Goal: Information Seeking & Learning: Learn about a topic

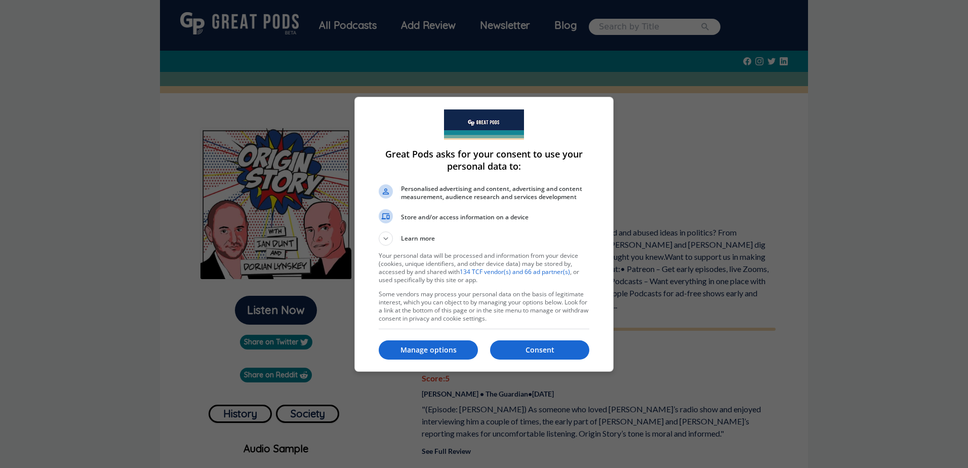
click at [559, 349] on p "Consent" at bounding box center [539, 350] width 99 height 10
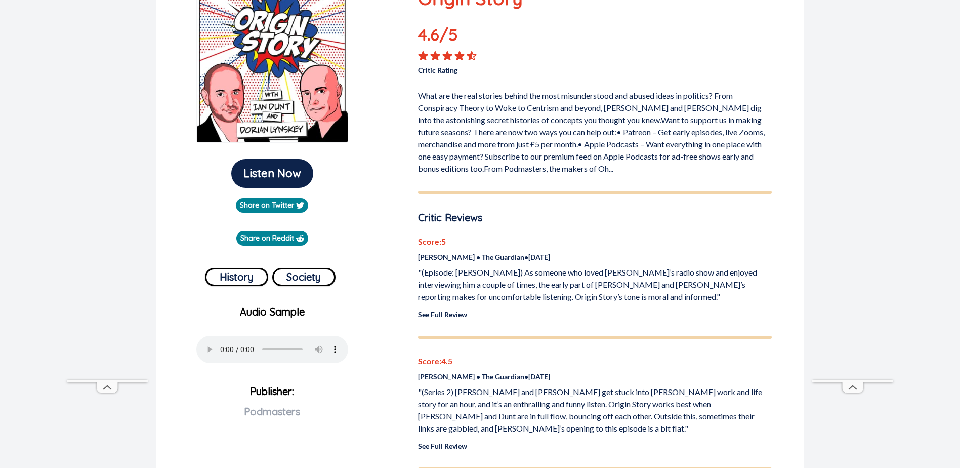
scroll to position [304, 0]
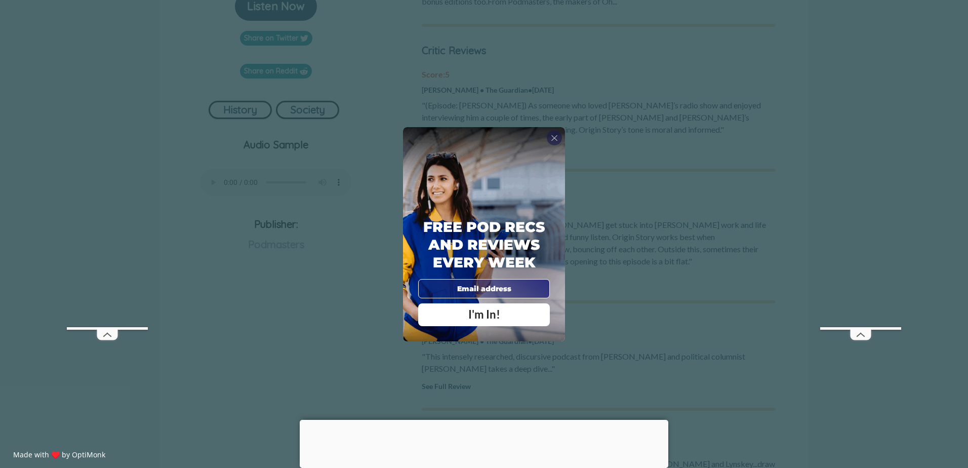
click at [559, 139] on div "X" at bounding box center [554, 137] width 15 height 15
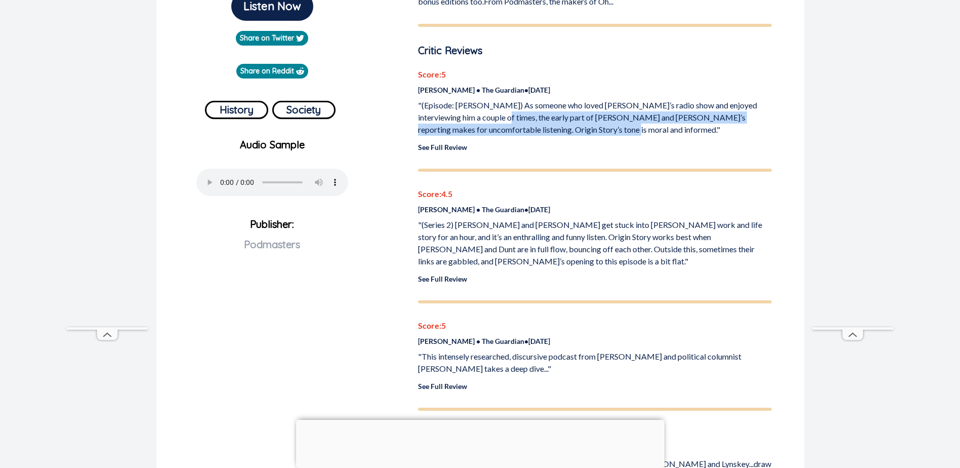
drag, startPoint x: 534, startPoint y: 122, endPoint x: 574, endPoint y: 125, distance: 40.6
click at [574, 125] on p ""(Episode: [PERSON_NAME]) As someone who loved [PERSON_NAME]’s radio show and e…" at bounding box center [595, 117] width 354 height 36
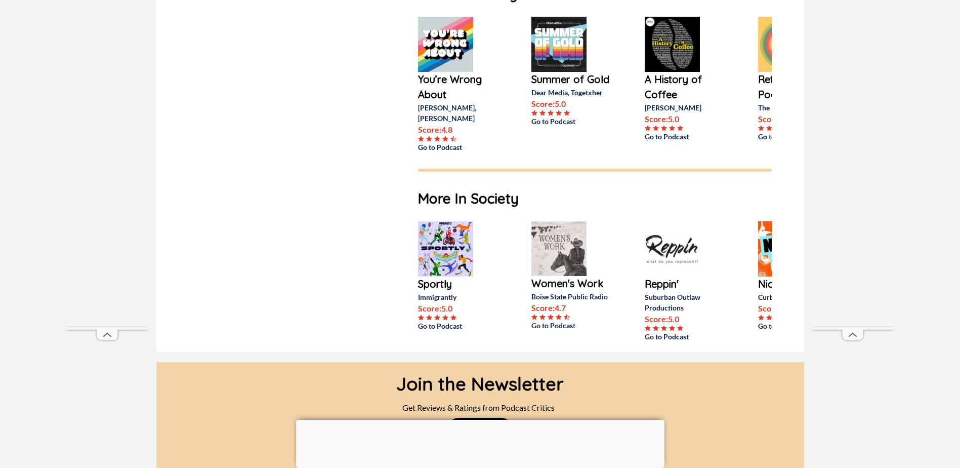
scroll to position [810, 0]
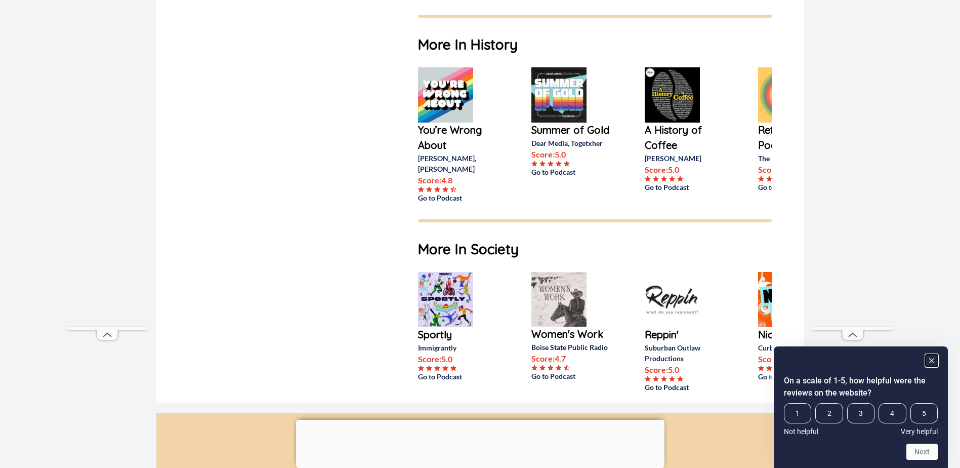
click at [930, 361] on rect "Hide survey" at bounding box center [932, 360] width 12 height 12
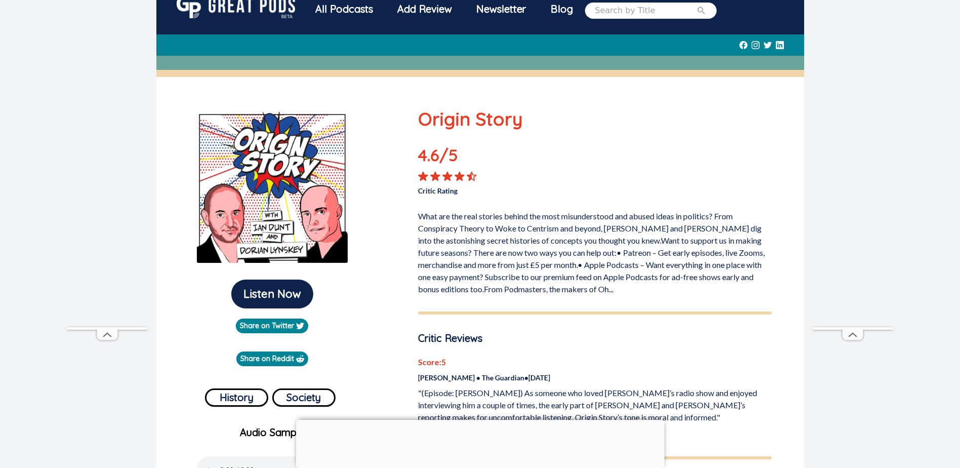
scroll to position [0, 0]
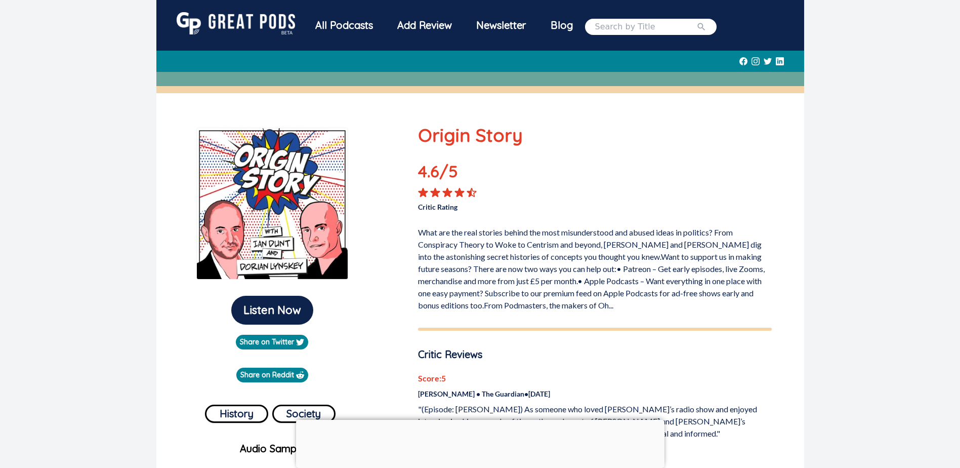
click at [359, 24] on div "All Podcasts" at bounding box center [344, 25] width 82 height 26
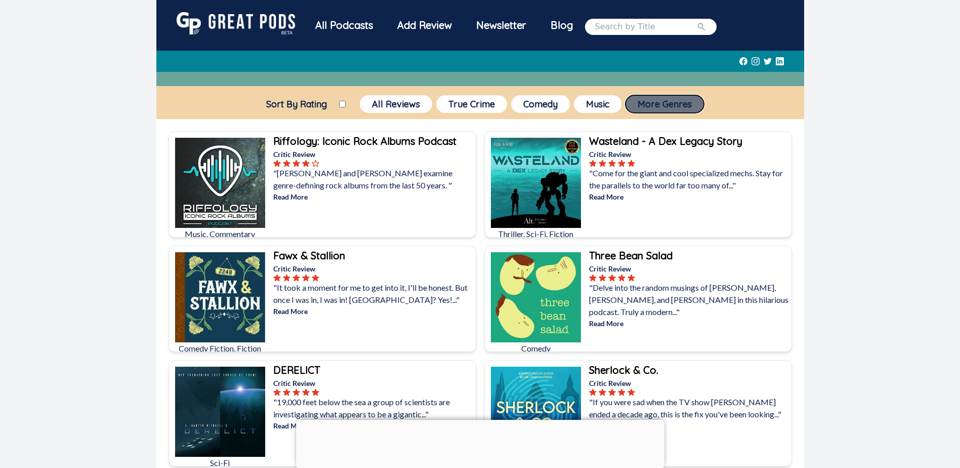
click at [649, 104] on button "More Genres" at bounding box center [665, 104] width 78 height 18
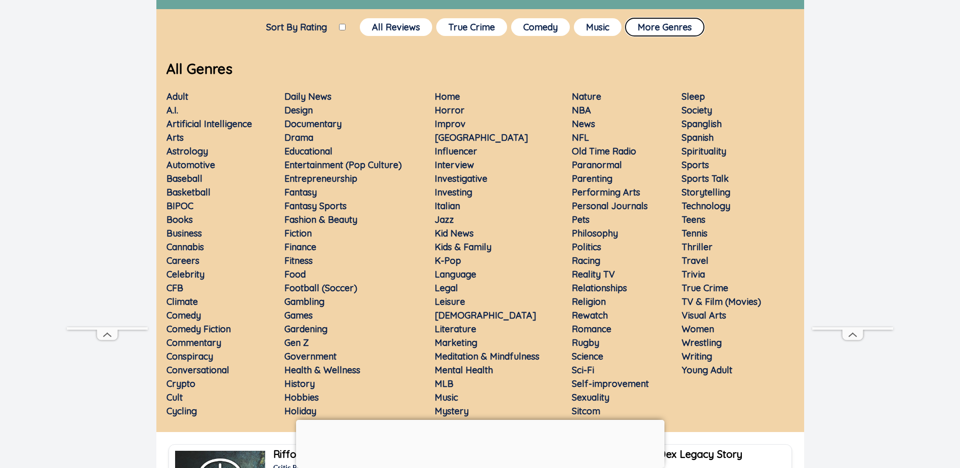
scroll to position [101, 0]
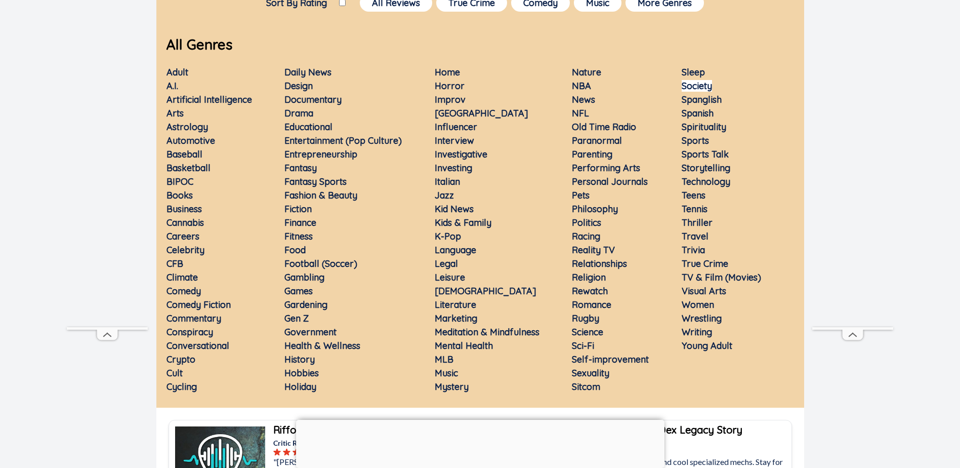
click at [697, 88] on link "Society" at bounding box center [697, 86] width 30 height 12
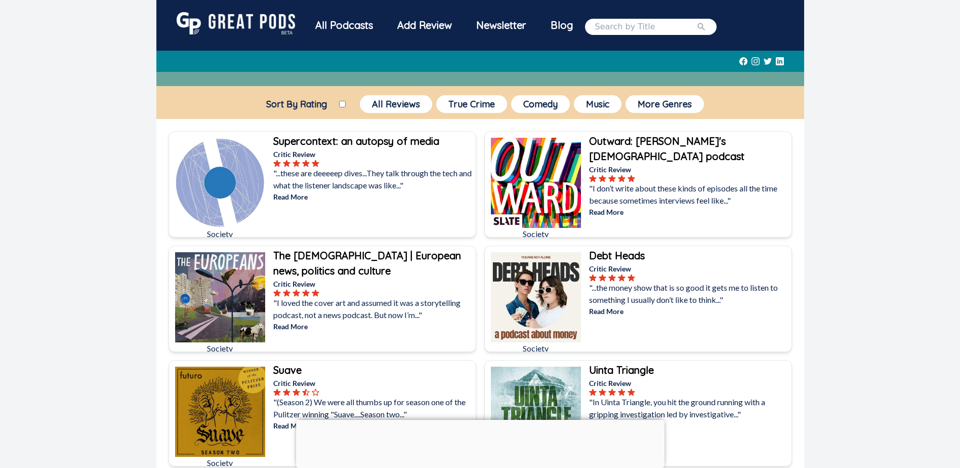
click at [335, 104] on label "Sort By Rating" at bounding box center [296, 104] width 85 height 12
click at [339, 104] on input "Sort By Rating" at bounding box center [342, 104] width 7 height 7
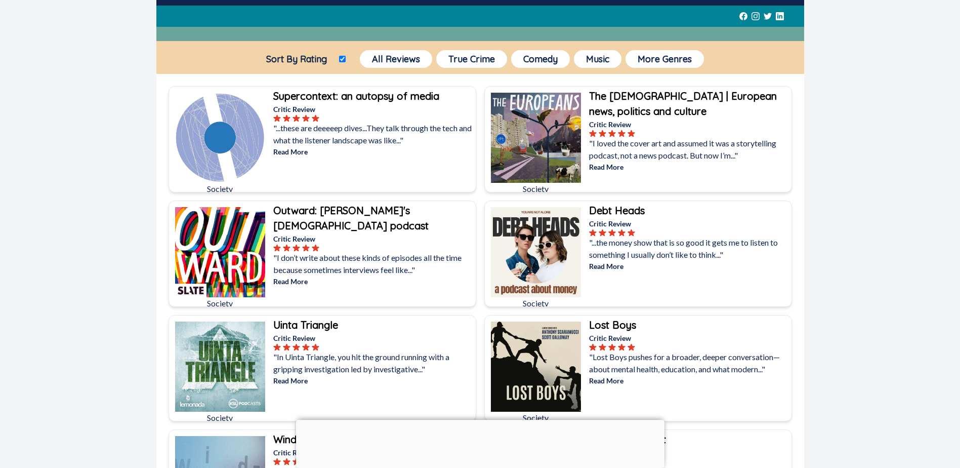
scroll to position [101, 0]
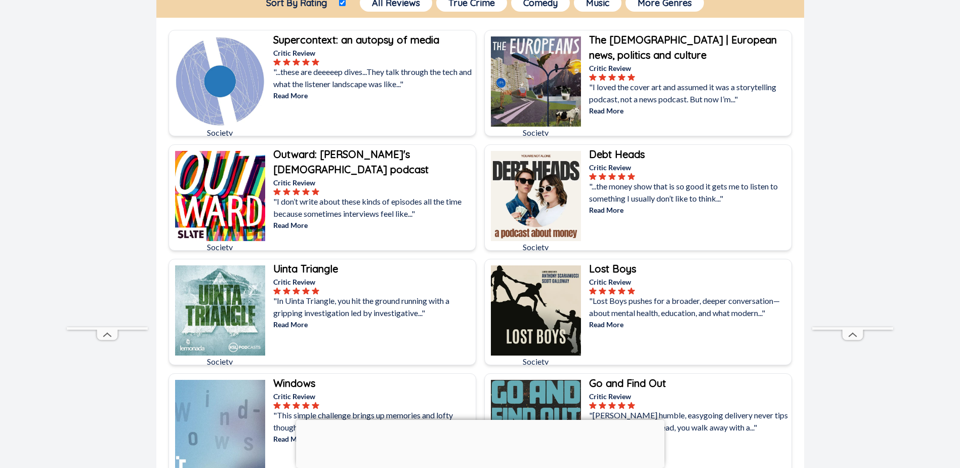
click at [237, 69] on img at bounding box center [220, 81] width 90 height 90
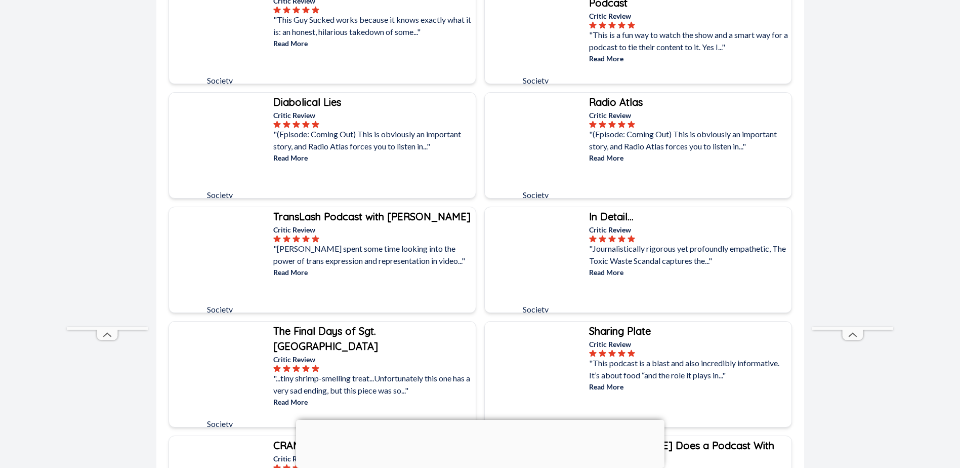
scroll to position [1265, 0]
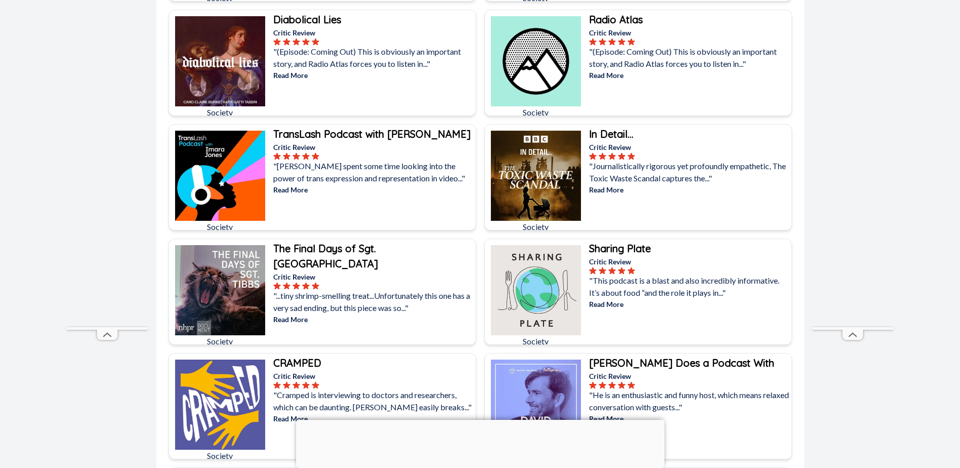
click at [305, 75] on p "Read More" at bounding box center [373, 75] width 200 height 11
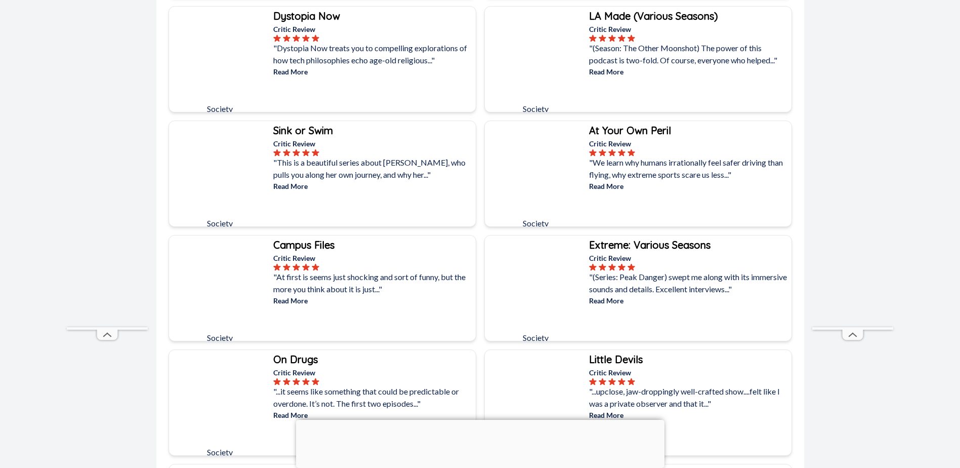
scroll to position [0, 0]
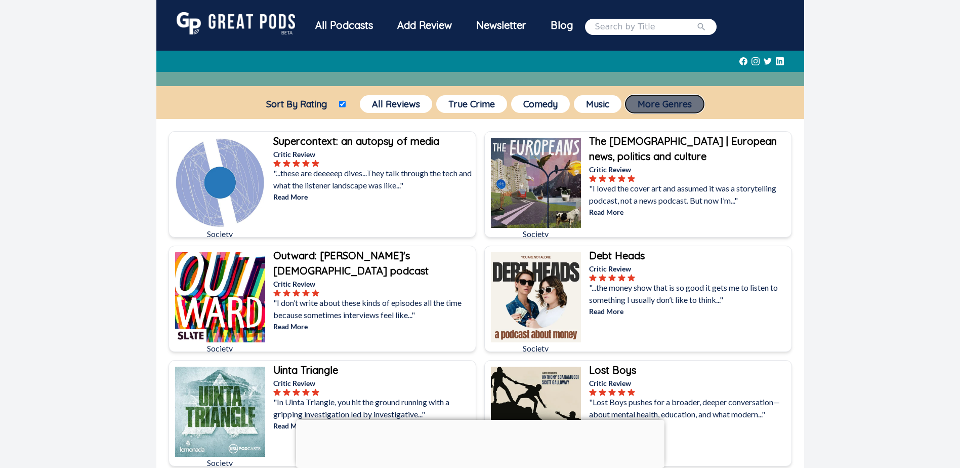
click at [662, 101] on button "More Genres" at bounding box center [665, 104] width 78 height 18
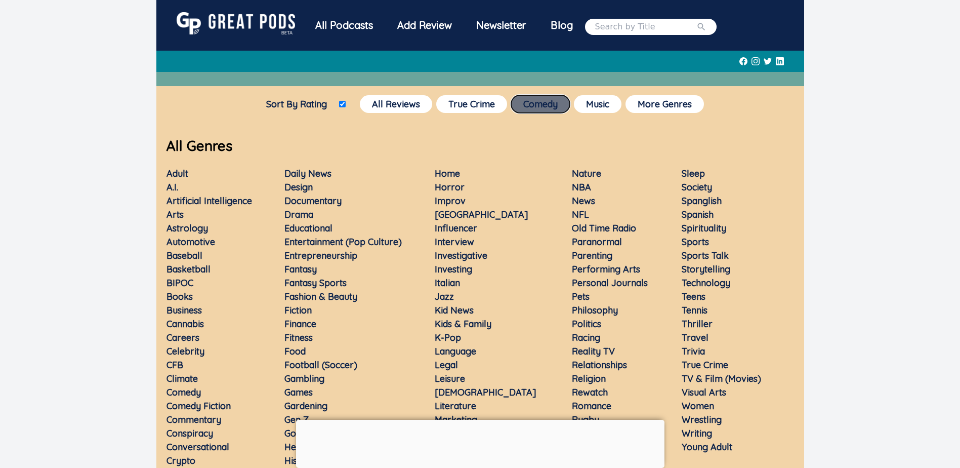
click at [520, 106] on button "Comedy" at bounding box center [540, 104] width 59 height 18
click at [675, 113] on div "Sort By Rating All Reviews True Crime Comedy Music More Genres" at bounding box center [480, 104] width 648 height 22
click at [540, 108] on button "Comedy" at bounding box center [540, 104] width 59 height 18
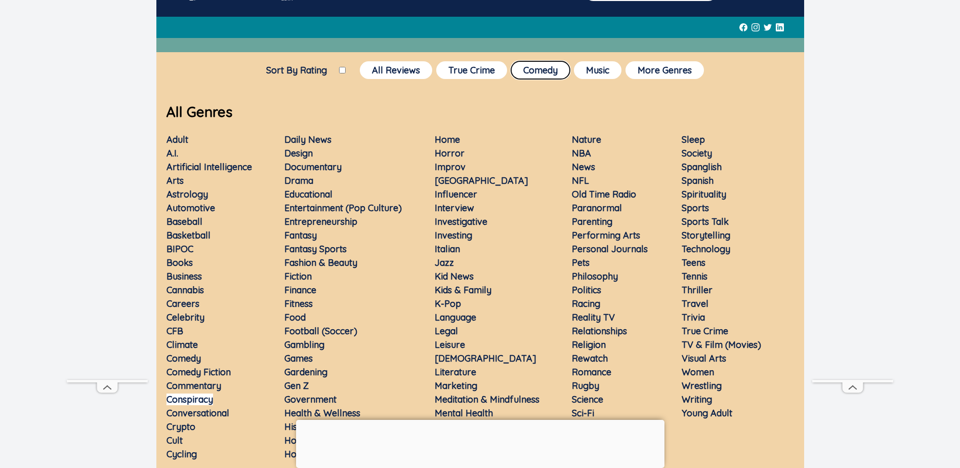
scroll to position [51, 0]
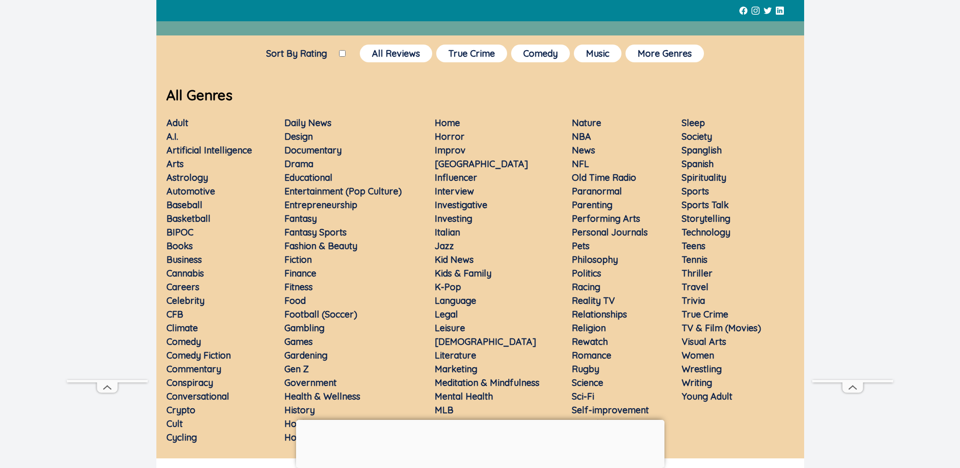
click at [193, 340] on link "Comedy" at bounding box center [183, 342] width 34 height 12
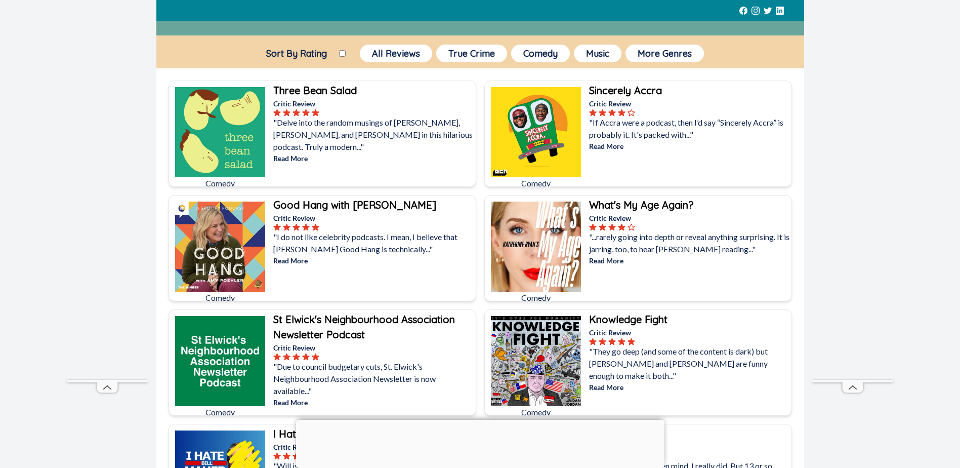
scroll to position [0, 0]
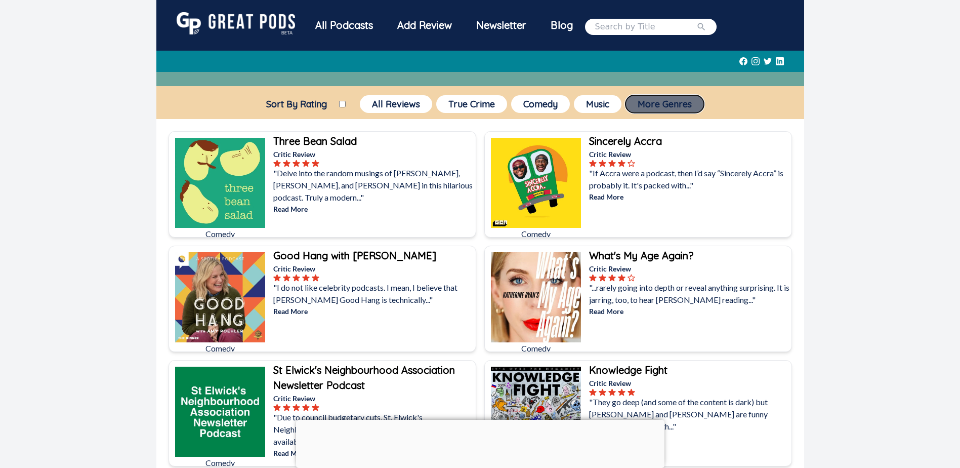
click at [666, 101] on button "More Genres" at bounding box center [665, 104] width 78 height 18
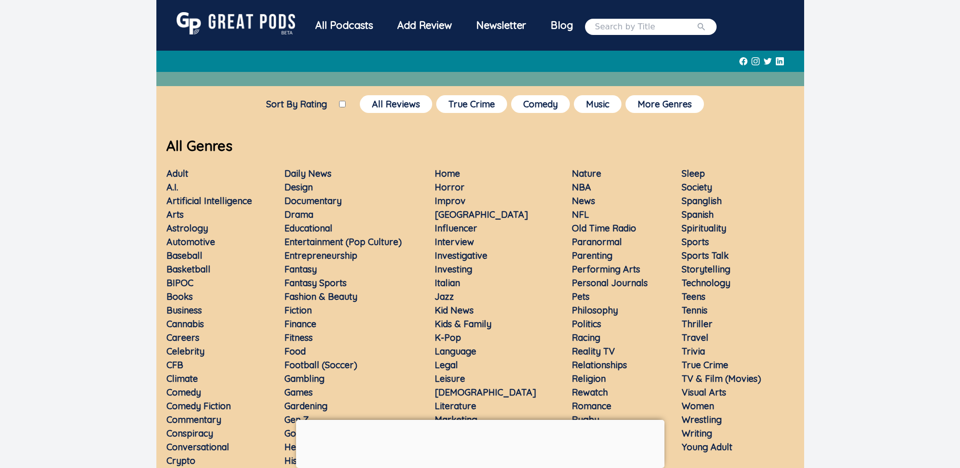
click at [205, 419] on link "Commentary" at bounding box center [193, 419] width 55 height 12
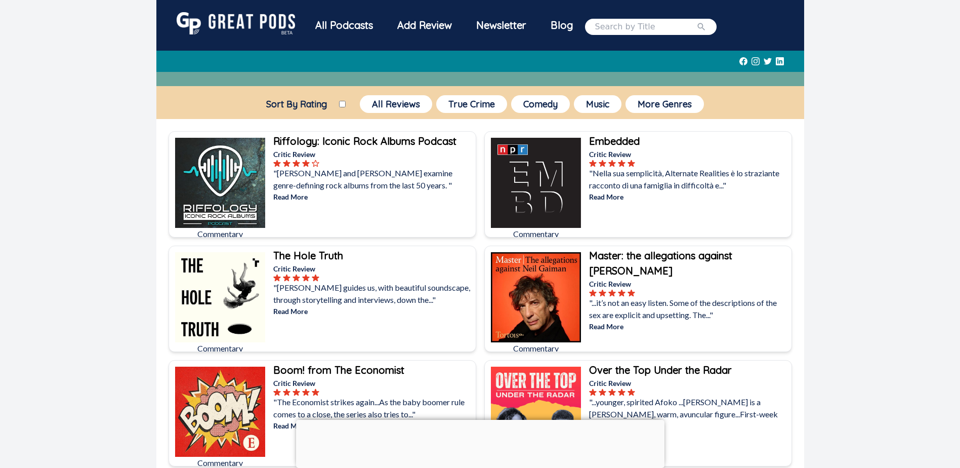
click at [339, 103] on input "Sort By Rating" at bounding box center [342, 104] width 7 height 7
checkbox input "true"
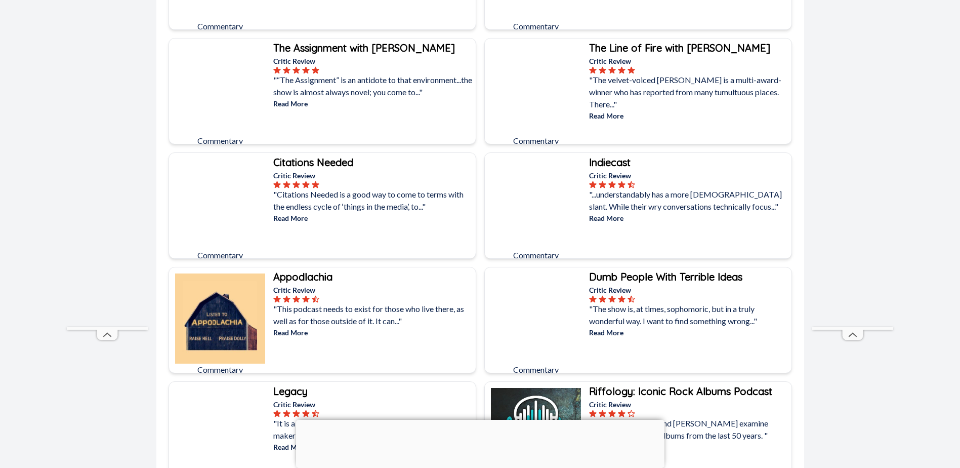
scroll to position [759, 0]
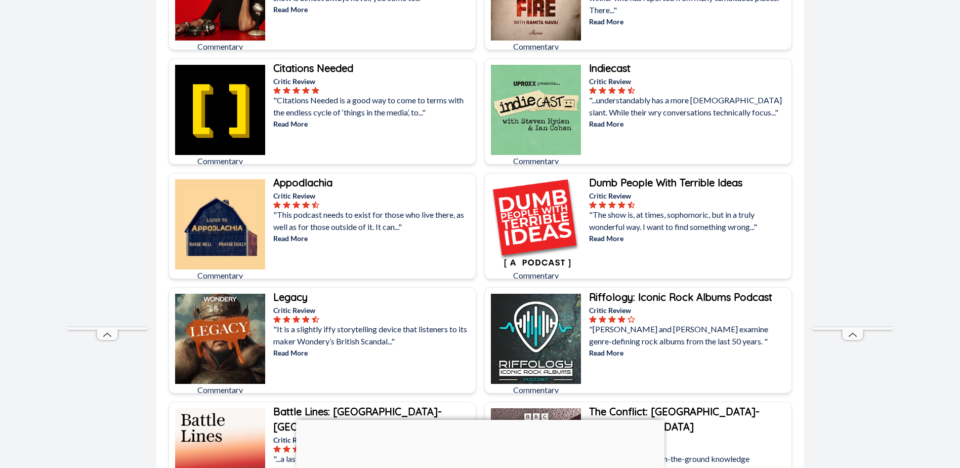
click at [535, 220] on img at bounding box center [536, 224] width 90 height 90
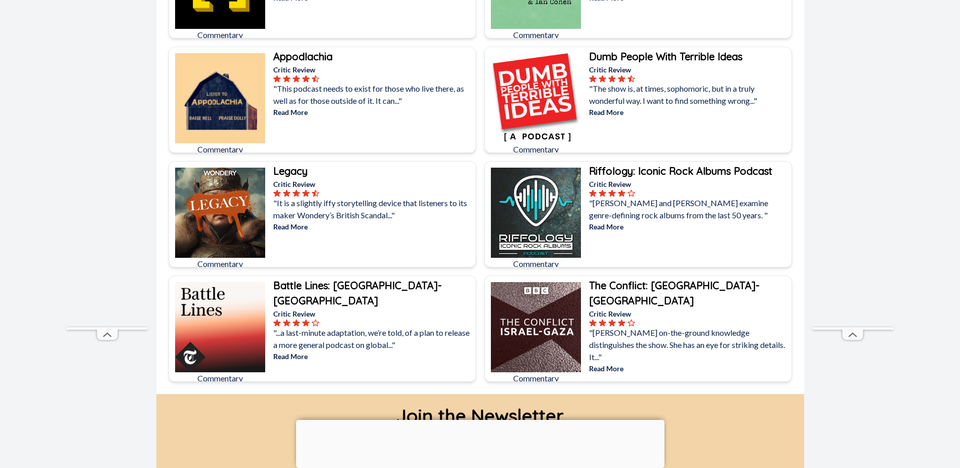
scroll to position [1011, 0]
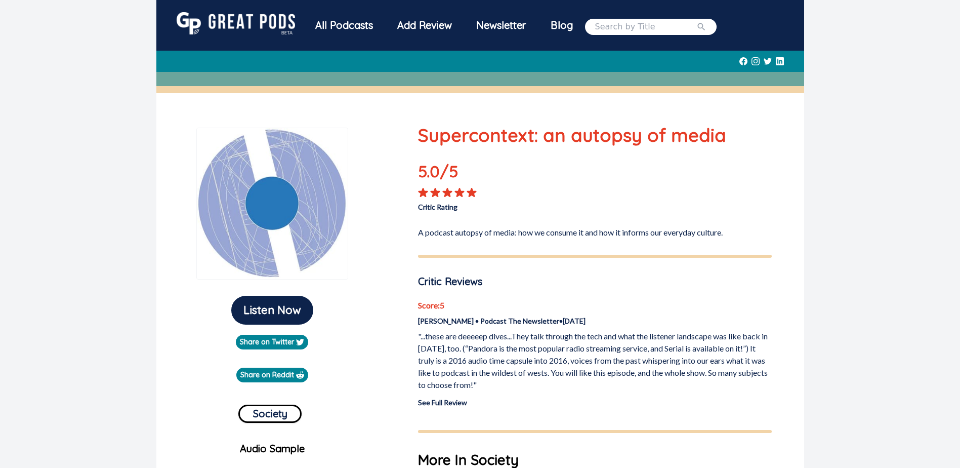
scroll to position [152, 0]
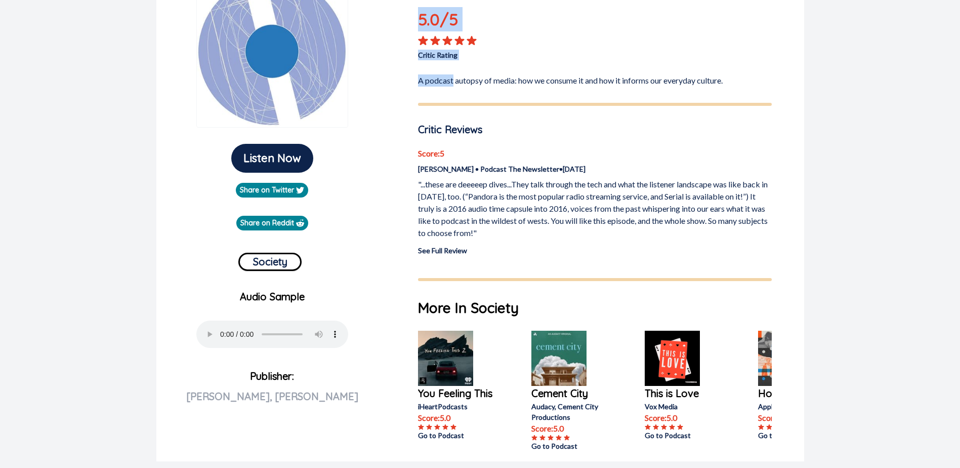
drag, startPoint x: 451, startPoint y: 84, endPoint x: 545, endPoint y: 91, distance: 93.4
click at [545, 91] on div "Supercontext: an autopsy of media 5.0 /5 Critic Rating A podcast autopsy of med…" at bounding box center [595, 215] width 378 height 491
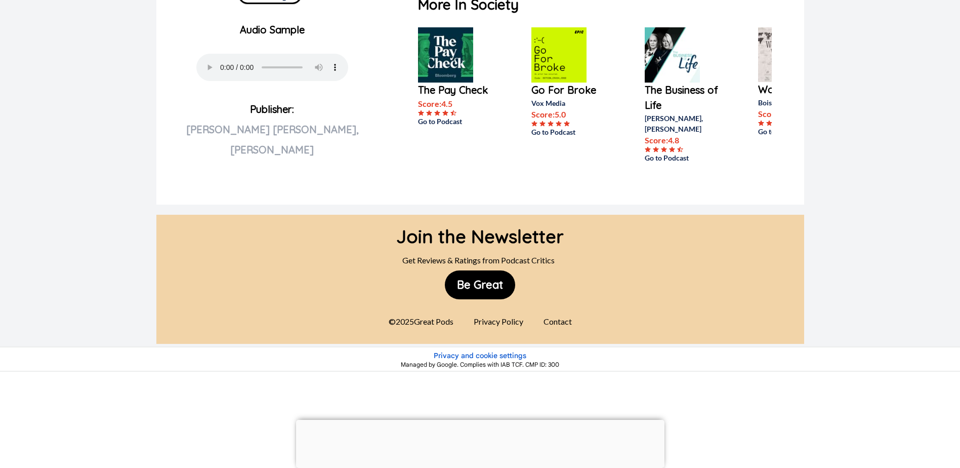
scroll to position [115, 0]
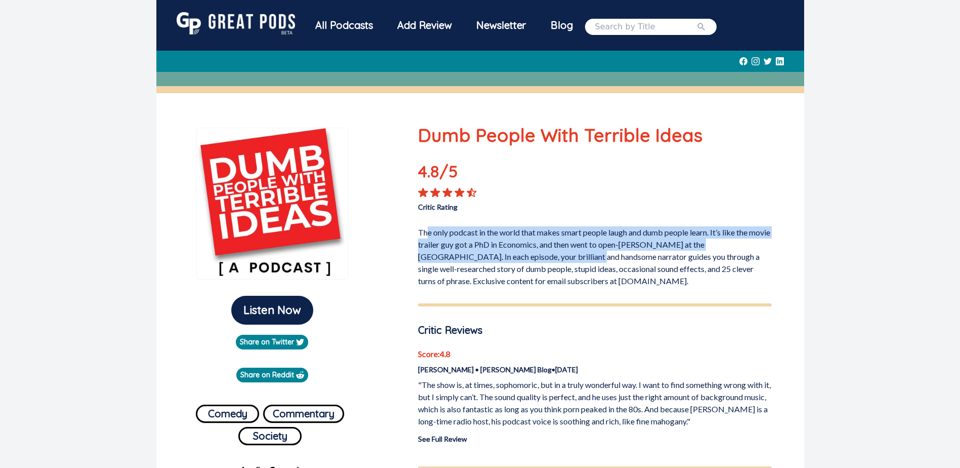
drag, startPoint x: 427, startPoint y: 233, endPoint x: 545, endPoint y: 255, distance: 120.0
click at [545, 255] on p "The only podcast in the world that makes smart people laugh and dumb people lea…" at bounding box center [595, 254] width 354 height 65
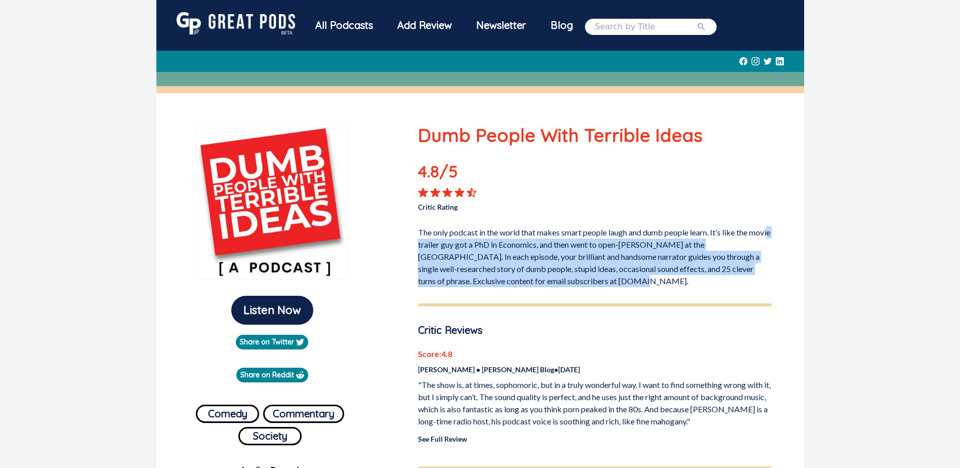
drag, startPoint x: 497, startPoint y: 250, endPoint x: 579, endPoint y: 284, distance: 88.4
click at [579, 284] on p "The only podcast in the world that makes smart people laugh and dumb people lea…" at bounding box center [595, 254] width 354 height 65
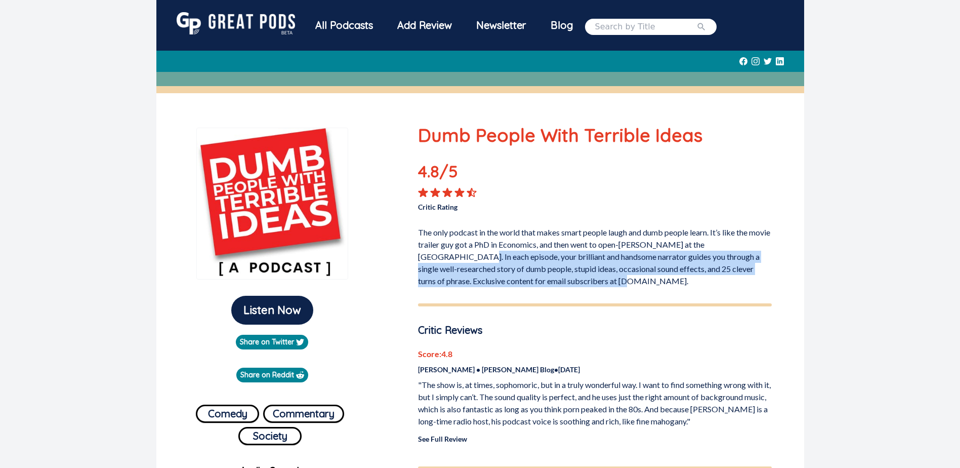
drag, startPoint x: 465, startPoint y: 261, endPoint x: 568, endPoint y: 279, distance: 104.7
click at [568, 279] on p "The only podcast in the world that makes smart people laugh and dumb people lea…" at bounding box center [595, 254] width 354 height 65
drag, startPoint x: 445, startPoint y: 258, endPoint x: 581, endPoint y: 276, distance: 136.8
click at [581, 276] on p "The only podcast in the world that makes smart people laugh and dumb people lea…" at bounding box center [595, 254] width 354 height 65
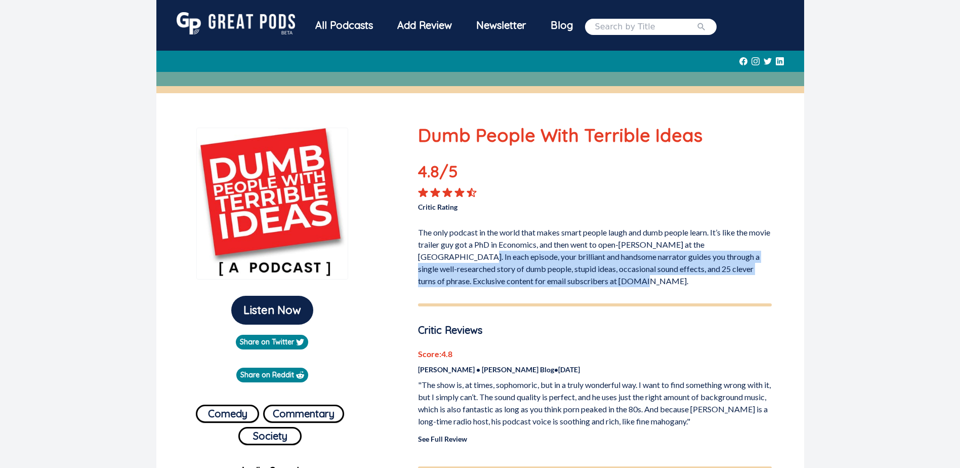
click at [581, 276] on p "The only podcast in the world that makes smart people laugh and dumb people lea…" at bounding box center [595, 254] width 354 height 65
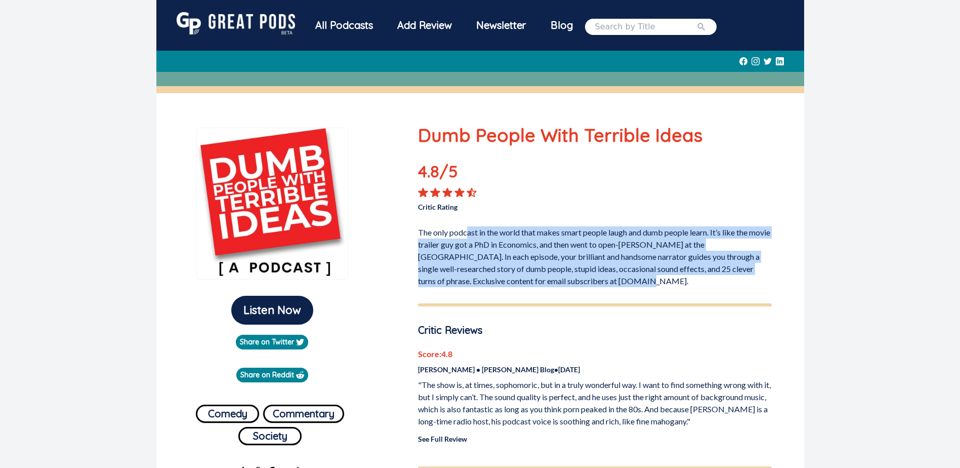
drag, startPoint x: 587, startPoint y: 278, endPoint x: 467, endPoint y: 234, distance: 127.8
click at [466, 234] on p "The only podcast in the world that makes smart people laugh and dumb people lea…" at bounding box center [595, 254] width 354 height 65
click at [467, 234] on p "The only podcast in the world that makes smart people laugh and dumb people lea…" at bounding box center [595, 254] width 354 height 65
click at [509, 244] on p "The only podcast in the world that makes smart people laugh and dumb people lea…" at bounding box center [595, 254] width 354 height 65
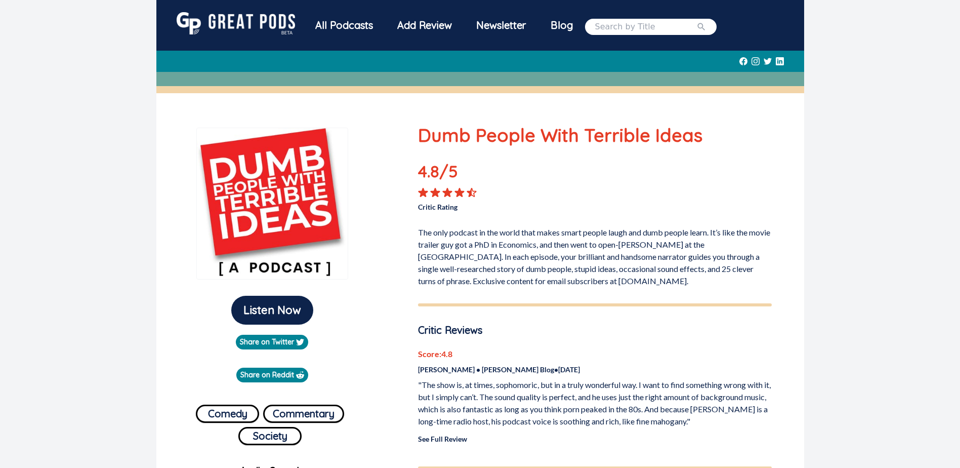
click at [618, 24] on input "search" at bounding box center [645, 27] width 101 height 12
type input "origin story"
click at [696, 21] on button "submit" at bounding box center [701, 27] width 10 height 12
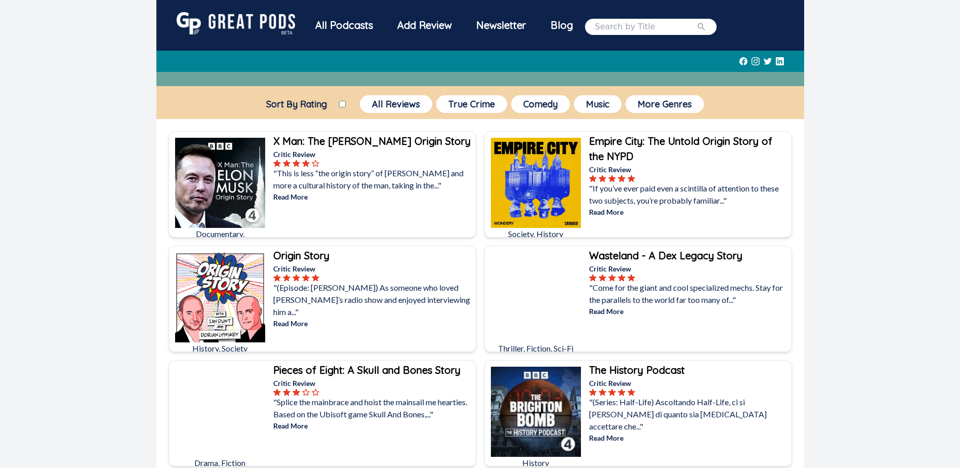
scroll to position [101, 0]
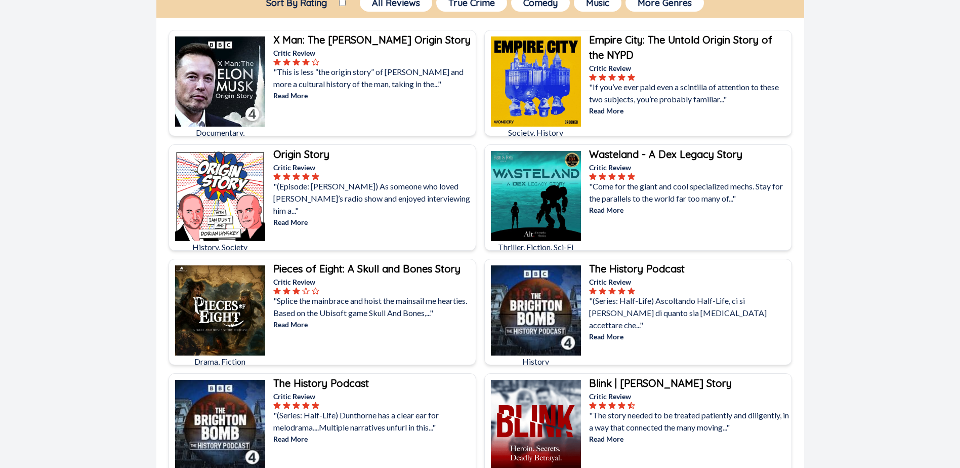
click at [308, 158] on b "Origin Story" at bounding box center [301, 154] width 56 height 13
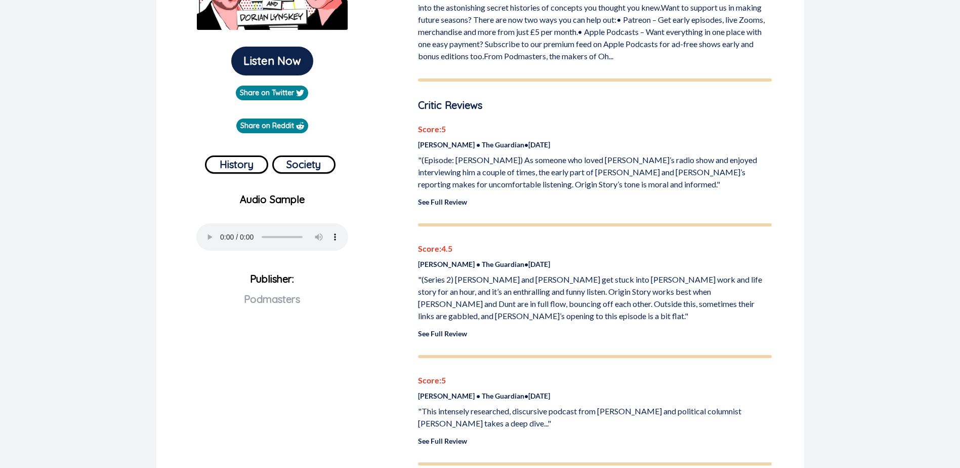
scroll to position [253, 0]
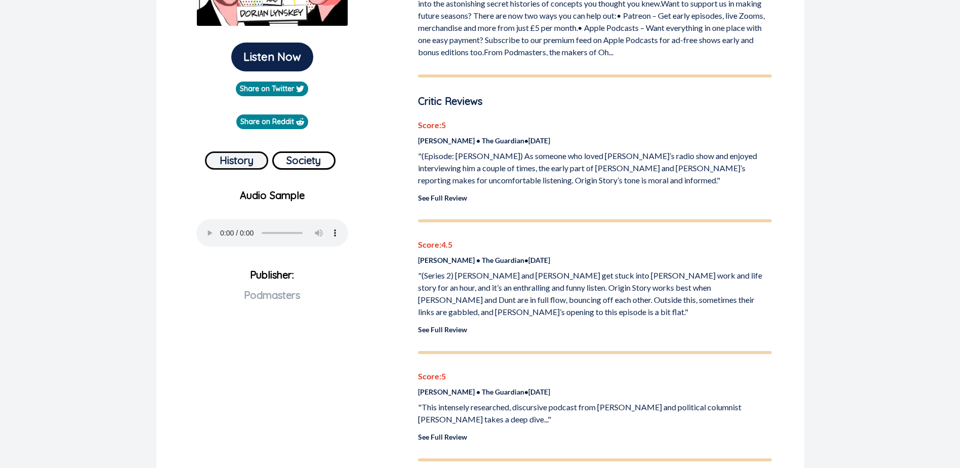
click at [237, 156] on button "History" at bounding box center [236, 160] width 63 height 18
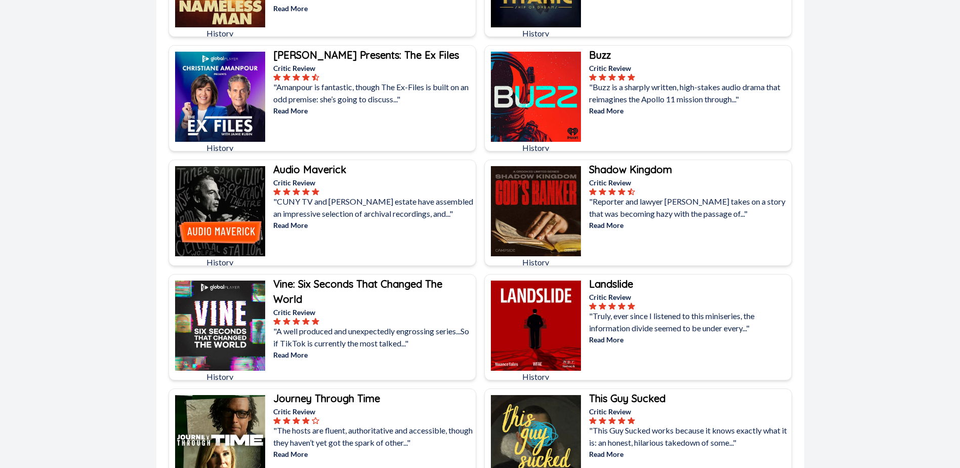
scroll to position [455, 0]
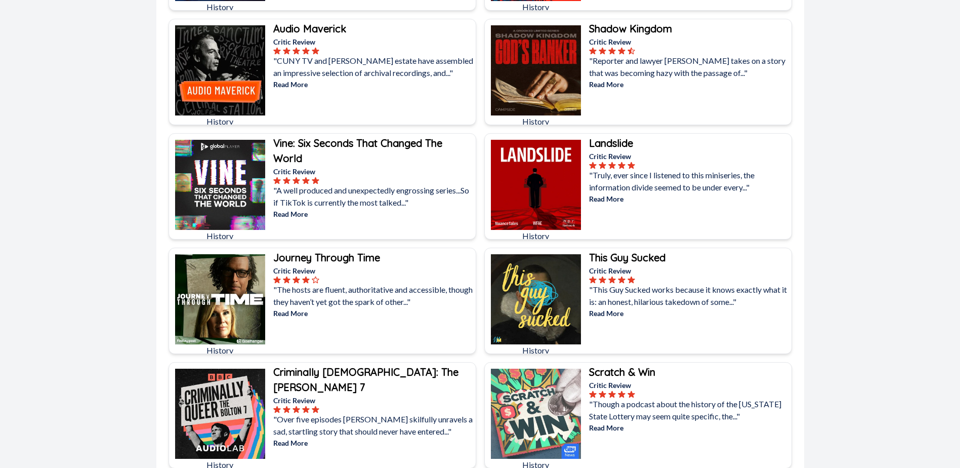
click at [556, 295] on img at bounding box center [536, 299] width 90 height 90
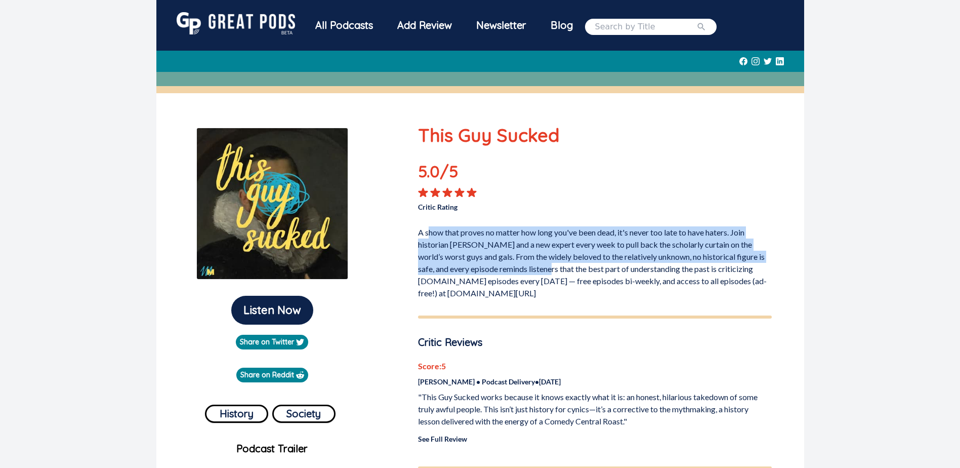
drag, startPoint x: 430, startPoint y: 238, endPoint x: 551, endPoint y: 264, distance: 123.8
click at [551, 264] on p "A show that proves no matter how long you've been dead, it's never too late to …" at bounding box center [595, 260] width 354 height 77
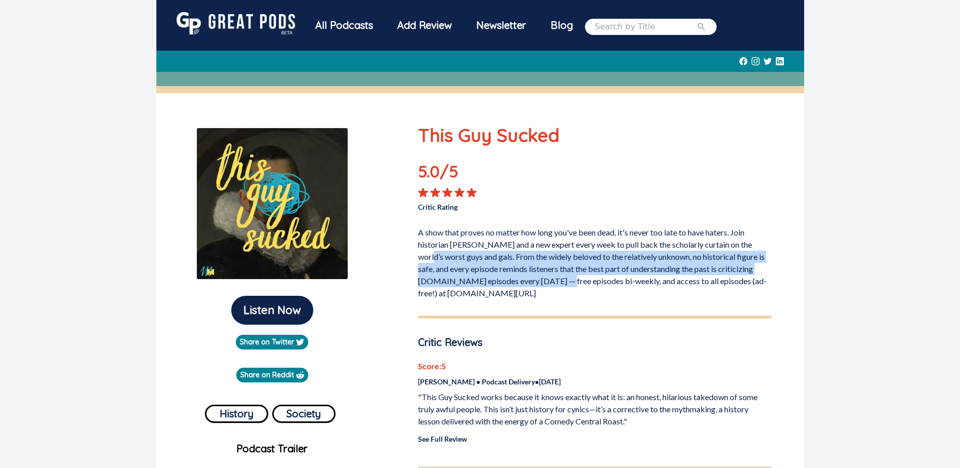
drag, startPoint x: 425, startPoint y: 251, endPoint x: 546, endPoint y: 277, distance: 123.2
click at [546, 278] on p "A show that proves no matter how long you've been dead, it's never too late to …" at bounding box center [595, 260] width 354 height 77
click at [546, 277] on p "A show that proves no matter how long you've been dead, it's never too late to …" at bounding box center [595, 260] width 354 height 77
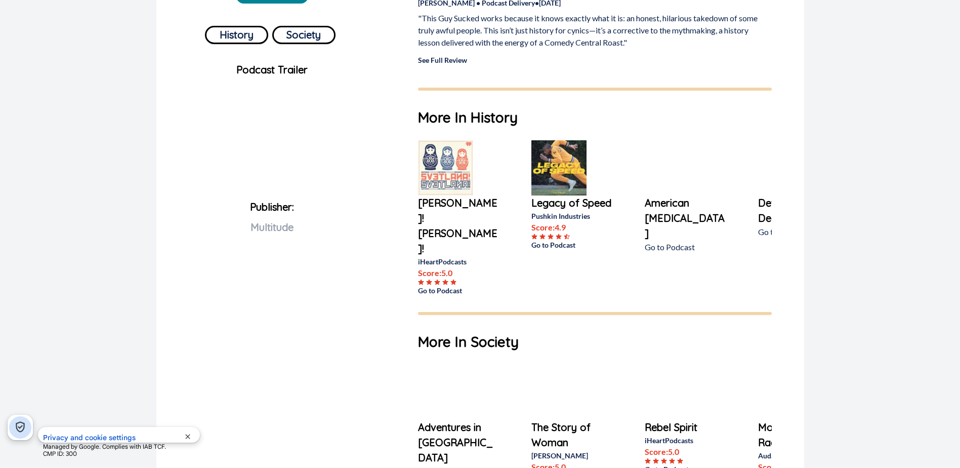
scroll to position [238, 0]
